Goal: Information Seeking & Learning: Learn about a topic

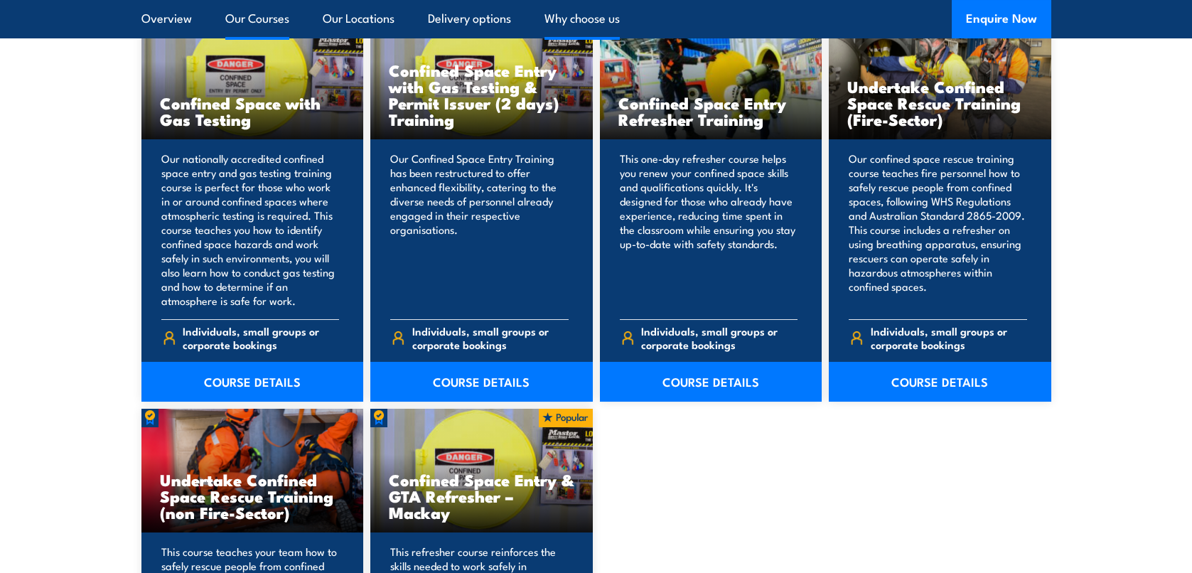
scroll to position [1279, 0]
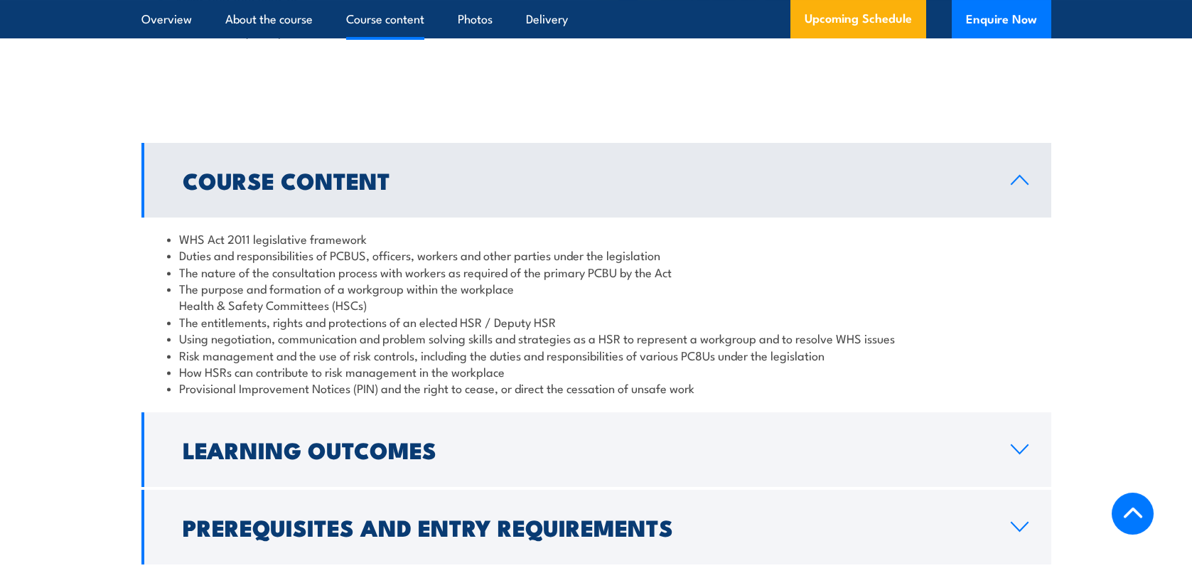
scroll to position [1564, 0]
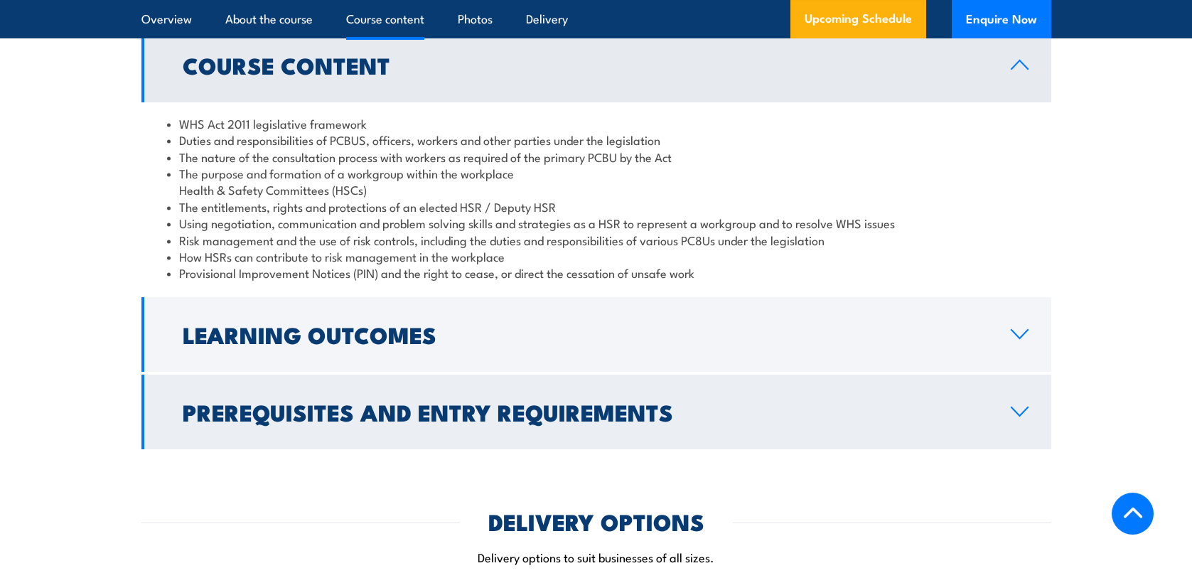
click at [1025, 340] on icon at bounding box center [1019, 333] width 19 height 11
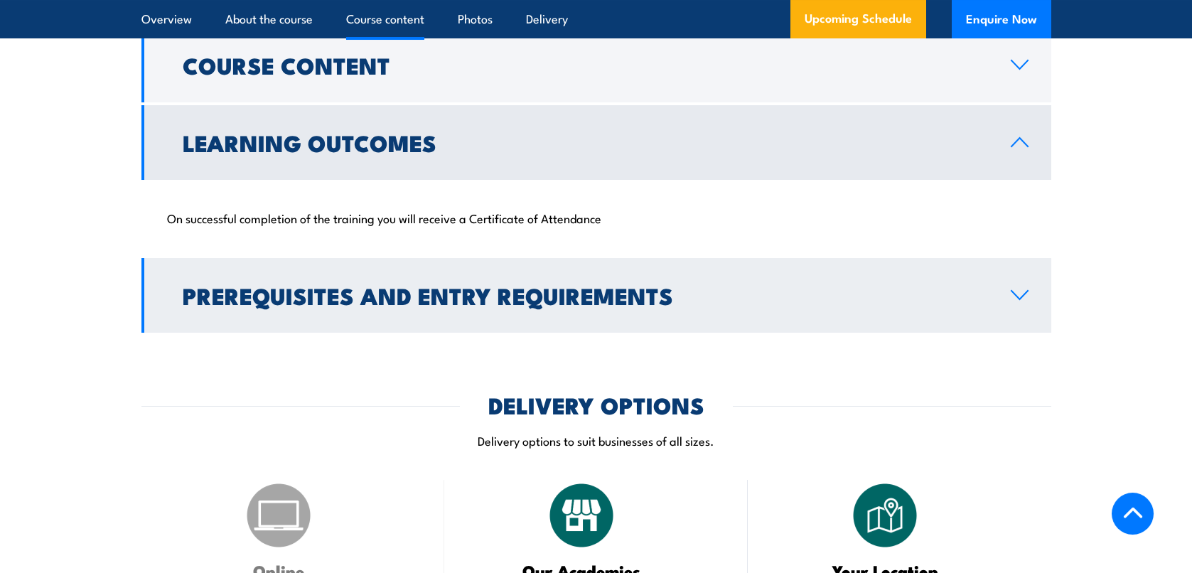
click at [1016, 321] on link "Prerequisites and Entry Requirements" at bounding box center [596, 295] width 910 height 75
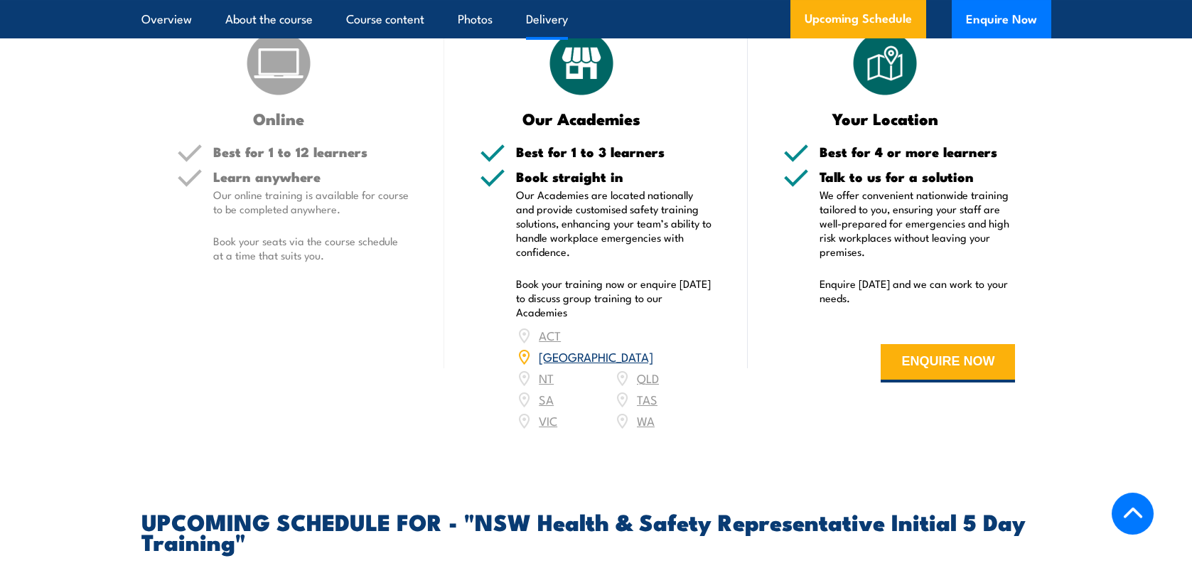
scroll to position [2132, 0]
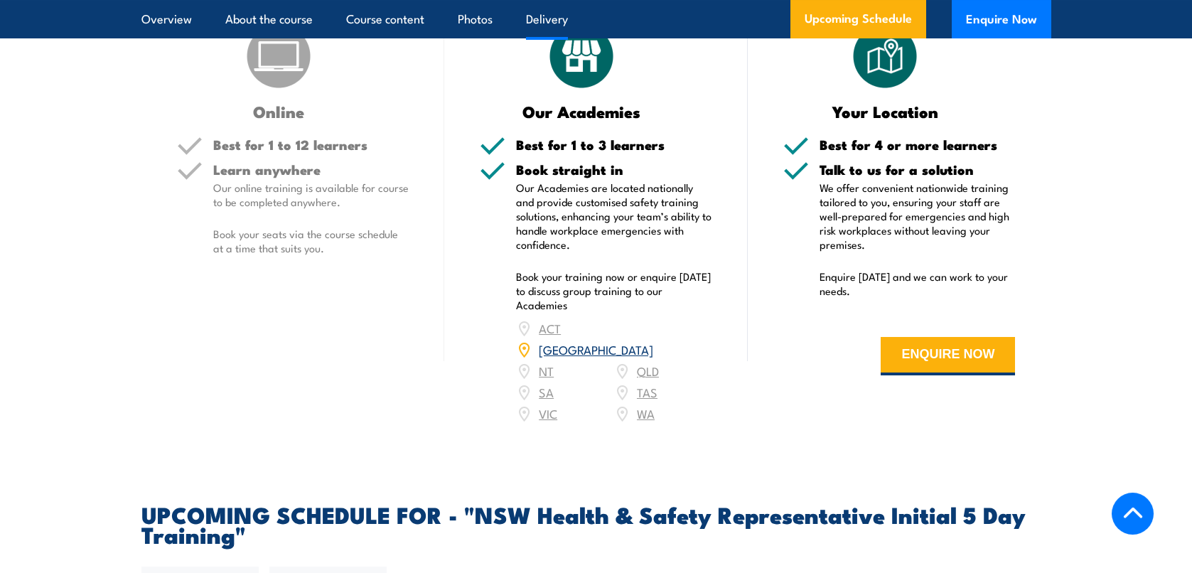
click at [645, 345] on link "[GEOGRAPHIC_DATA]" at bounding box center [596, 348] width 114 height 17
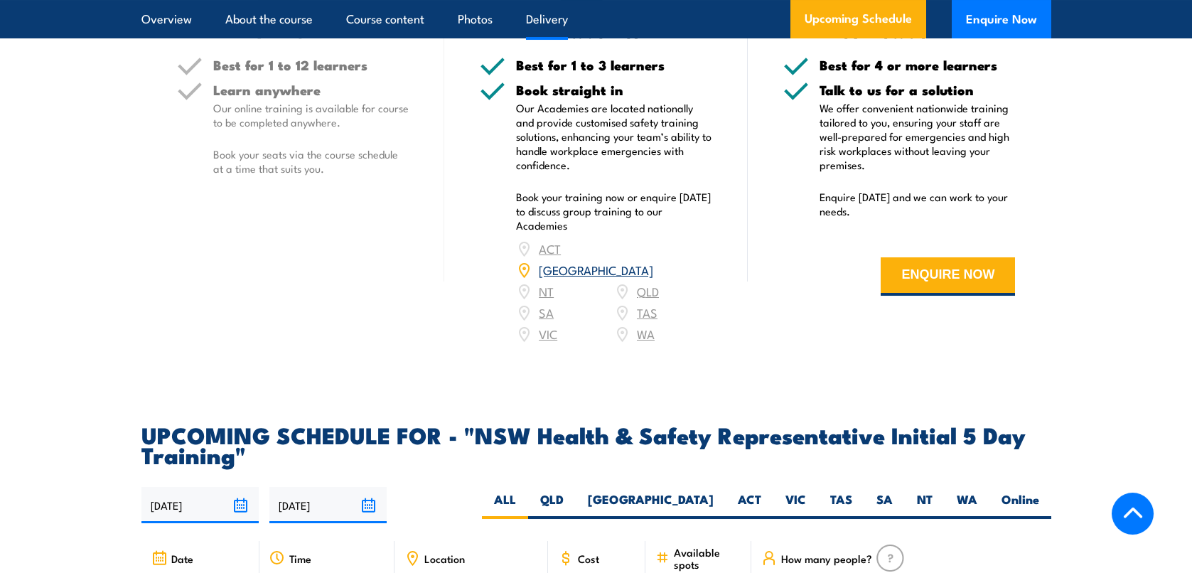
scroll to position [2346, 0]
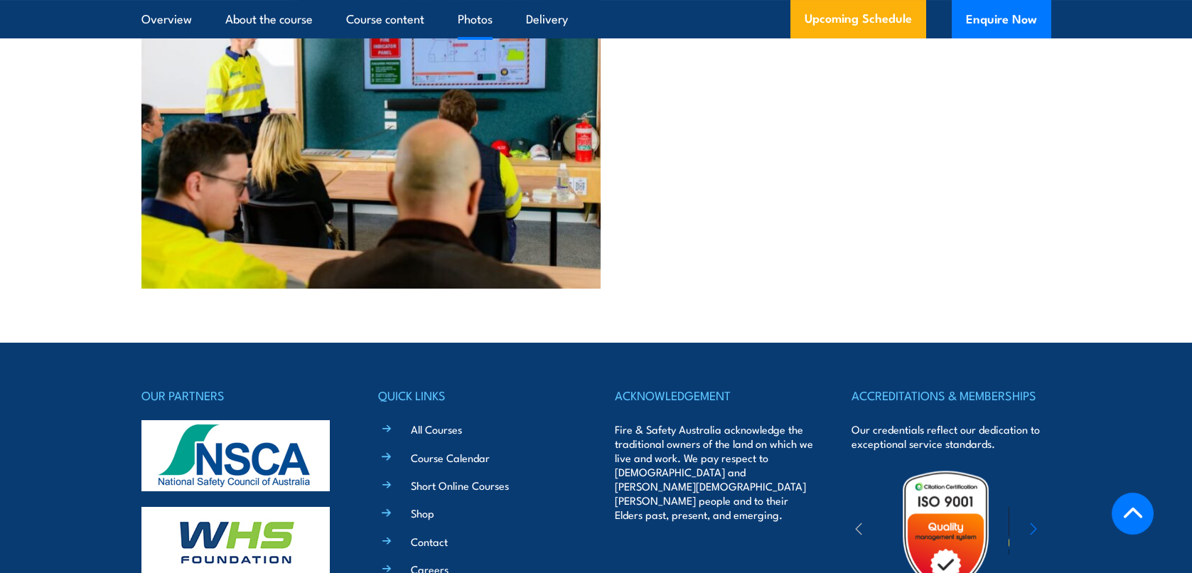
scroll to position [3838, 0]
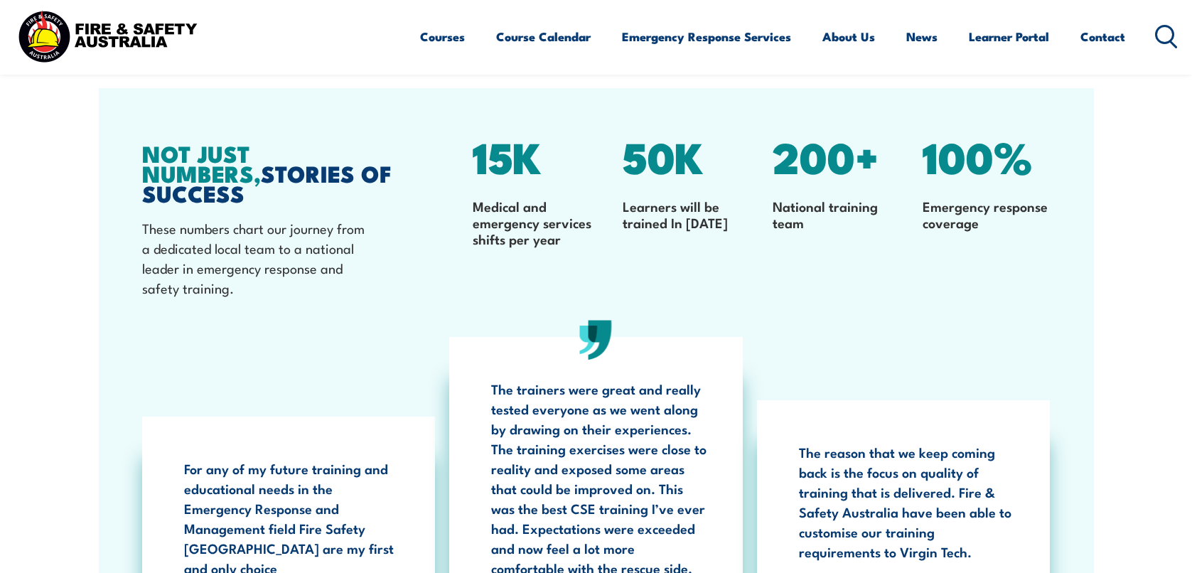
scroll to position [4472, 0]
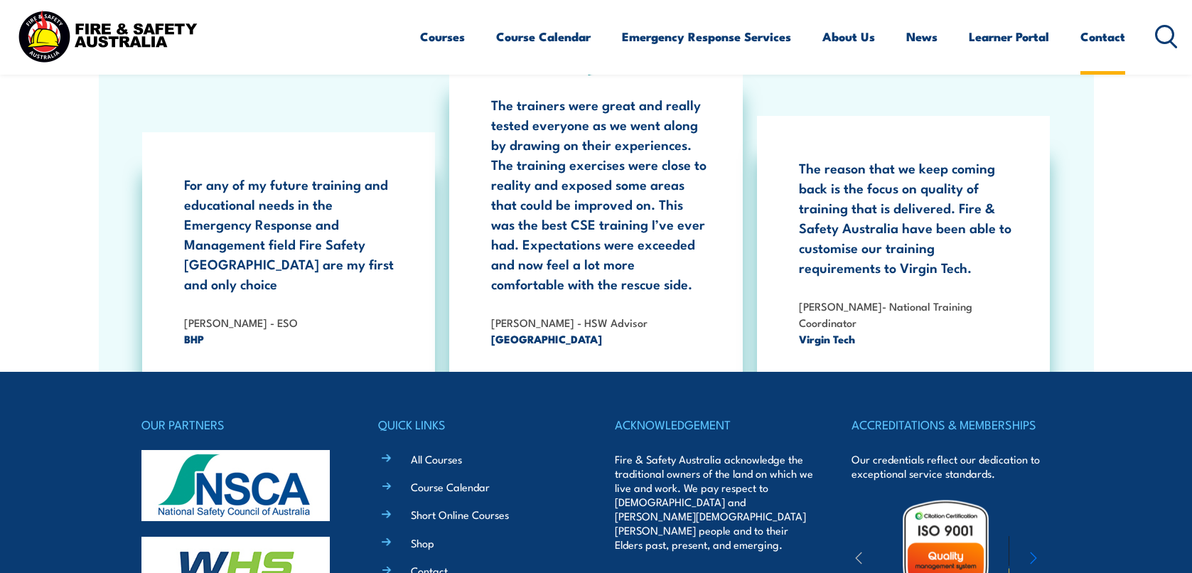
click at [1111, 36] on link "Contact" at bounding box center [1102, 37] width 45 height 38
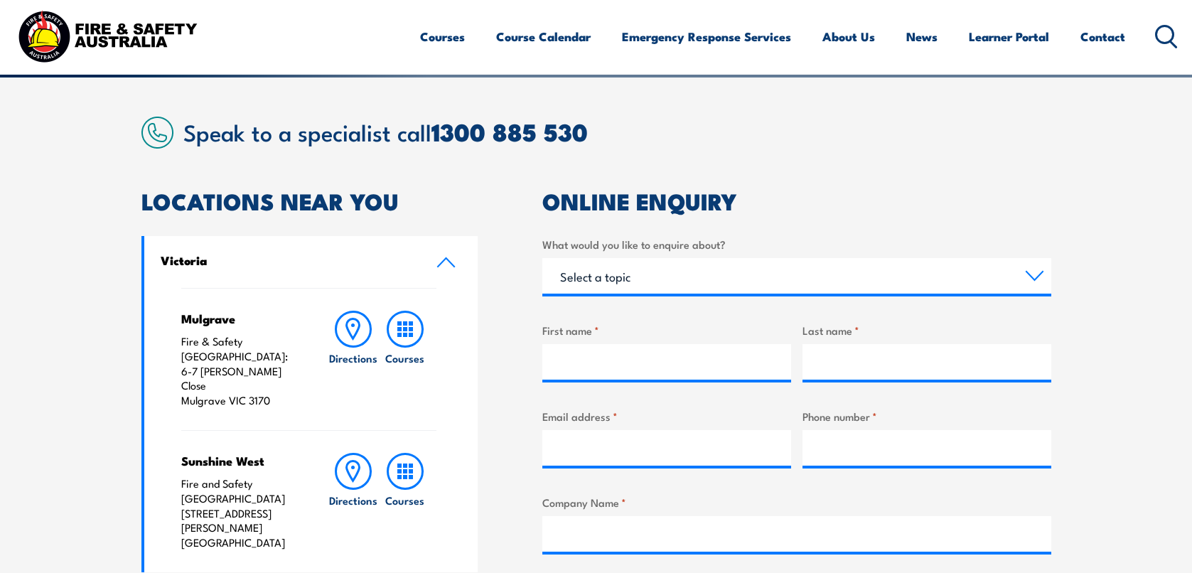
scroll to position [355, 0]
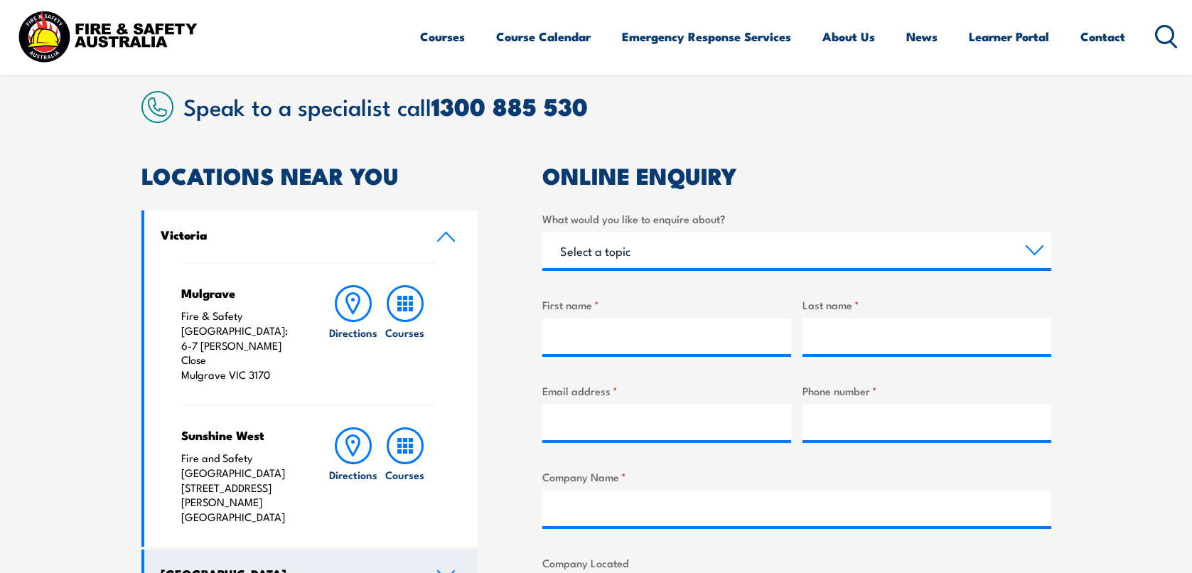
click at [444, 562] on icon at bounding box center [445, 574] width 19 height 11
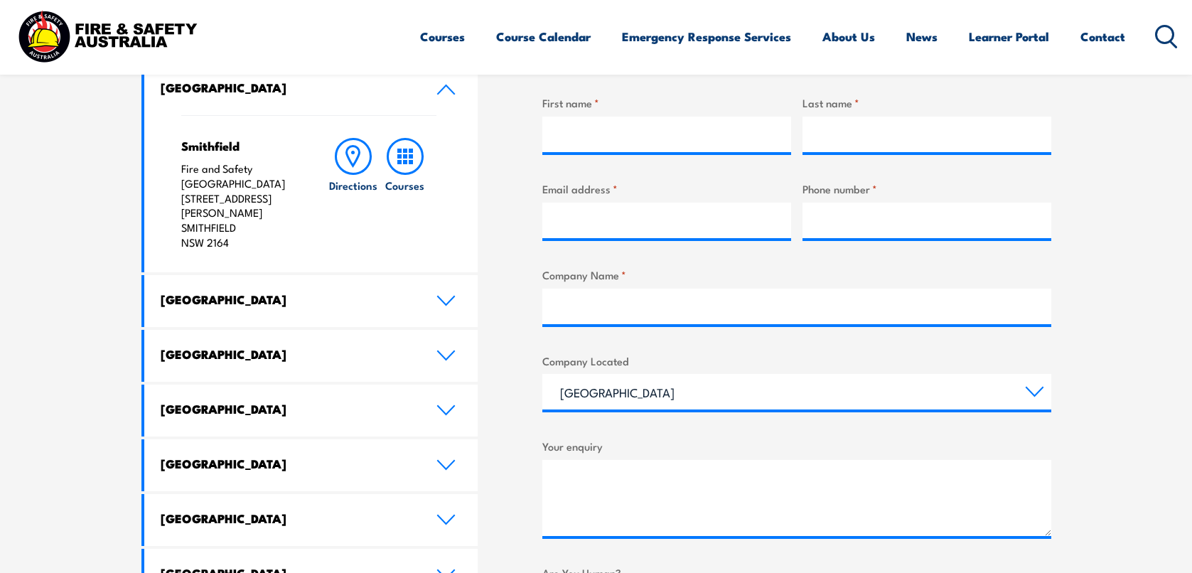
scroll to position [213, 0]
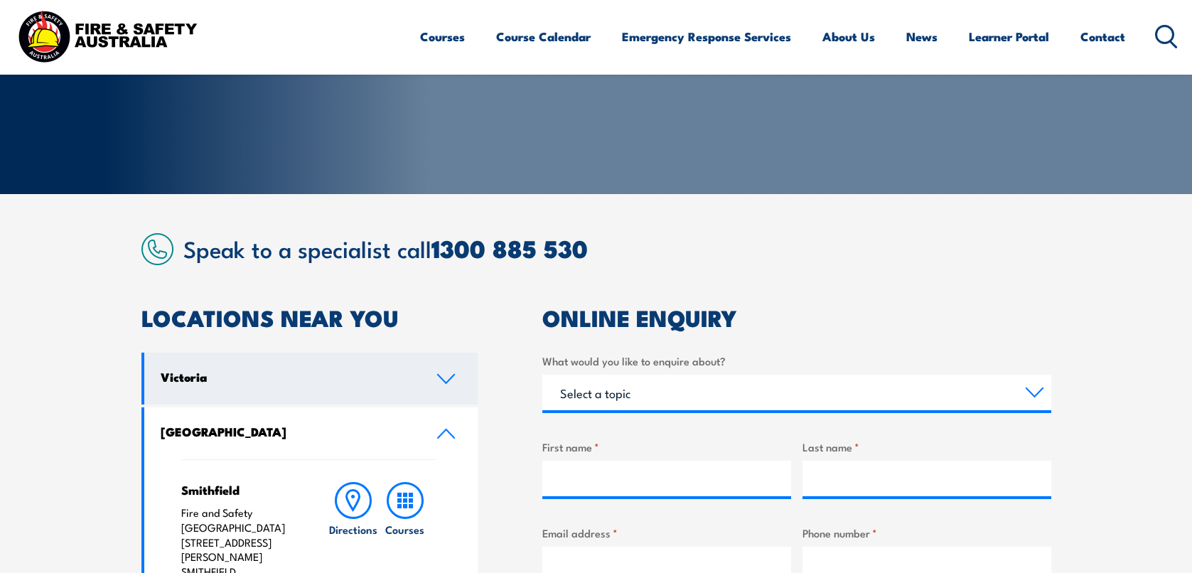
drag, startPoint x: 448, startPoint y: 385, endPoint x: 444, endPoint y: 393, distance: 8.9
click at [448, 385] on link "Victoria" at bounding box center [311, 379] width 334 height 52
